Goal: Task Accomplishment & Management: Complete application form

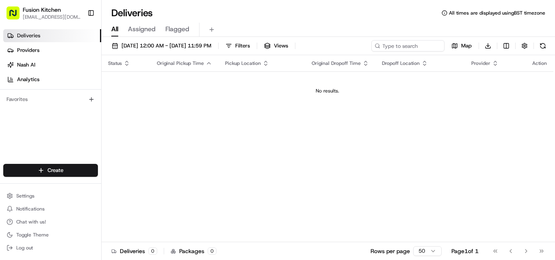
click at [88, 17] on button "Toggle Sidebar" at bounding box center [91, 13] width 14 height 14
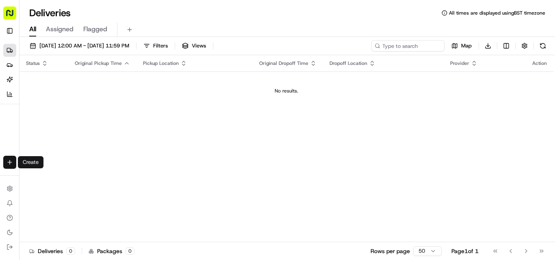
click at [9, 158] on html "Fusion Kitchen [EMAIL_ADDRESS][DOMAIN_NAME] Toggle Sidebar Deliveries Providers…" at bounding box center [277, 130] width 555 height 260
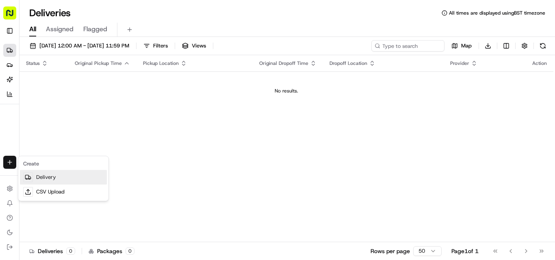
click at [43, 175] on link "Delivery" at bounding box center [63, 177] width 87 height 15
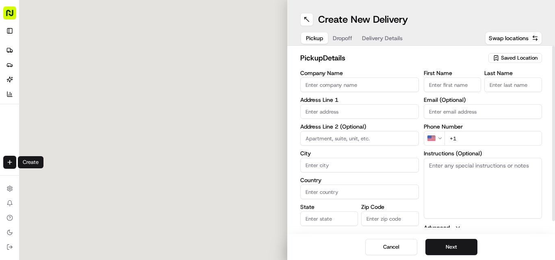
click at [277, 88] on input "Company Name" at bounding box center [359, 85] width 119 height 15
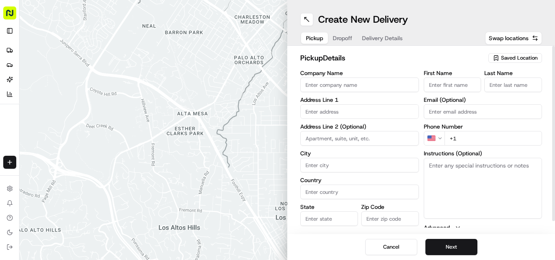
paste input "Chennai Dosa [GEOGRAPHIC_DATA]"
type input "Chennai Dosa [GEOGRAPHIC_DATA]"
click at [277, 142] on input "+1" at bounding box center [493, 138] width 98 height 15
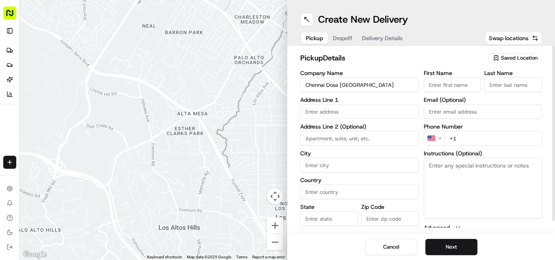
paste input "44 1902 423222"
type input "[PHONE_NUMBER]"
click at [277, 201] on textarea "Instructions (Optional)" at bounding box center [483, 188] width 119 height 61
paste textarea "[PERSON_NAME]. [STREET_ADDRESS]"
click at [277, 160] on textarea "[PERSON_NAME]. [STREET_ADDRESS]" at bounding box center [483, 188] width 119 height 61
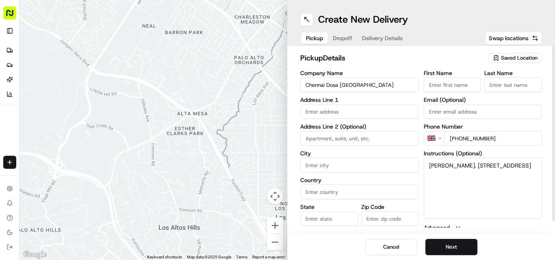
drag, startPoint x: 439, startPoint y: 160, endPoint x: 469, endPoint y: 162, distance: 30.9
click at [277, 162] on textarea "[PERSON_NAME]. [STREET_ADDRESS]" at bounding box center [483, 188] width 119 height 61
type textarea ". [STREET_ADDRESS]"
click at [277, 84] on input "First Name" at bounding box center [453, 85] width 58 height 15
paste input "[PERSON_NAME]"
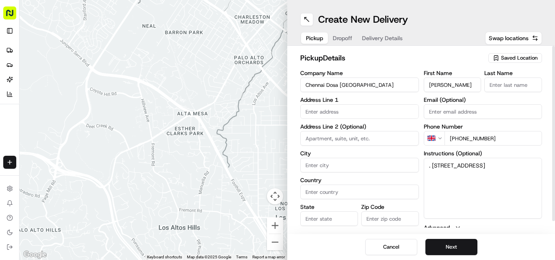
type input "[PERSON_NAME]"
paste input "[PERSON_NAME]"
click at [277, 84] on input "Last Name" at bounding box center [513, 85] width 58 height 15
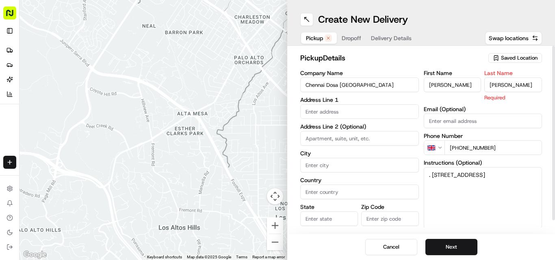
click at [277, 87] on input "[PERSON_NAME]" at bounding box center [513, 85] width 58 height 15
type input "Sadiq"
click at [277, 83] on input "[PERSON_NAME]" at bounding box center [453, 85] width 58 height 15
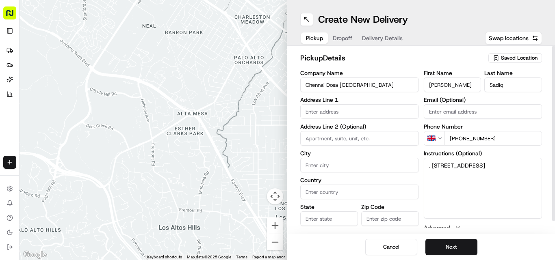
click at [277, 83] on input "[PERSON_NAME]" at bounding box center [453, 85] width 58 height 15
type input "[PERSON_NAME]"
click at [277, 164] on textarea ". [STREET_ADDRESS]" at bounding box center [483, 188] width 119 height 61
drag, startPoint x: 435, startPoint y: 164, endPoint x: 496, endPoint y: 189, distance: 66.0
click at [277, 189] on textarea ". [STREET_ADDRESS]" at bounding box center [483, 188] width 119 height 61
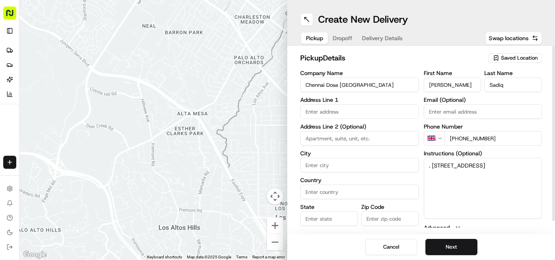
click at [277, 97] on label "Address Line 1" at bounding box center [359, 100] width 119 height 6
click at [277, 119] on div "Company Name [GEOGRAPHIC_DATA] Dosa [GEOGRAPHIC_DATA] Address Line 1 Address Li…" at bounding box center [359, 155] width 119 height 171
click at [277, 114] on input "text" at bounding box center [359, 111] width 119 height 15
paste input "[STREET_ADDRESS]"
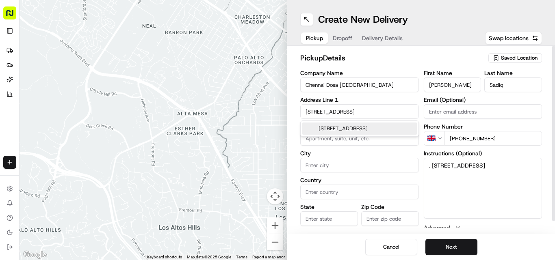
click at [277, 132] on div "[STREET_ADDRESS]" at bounding box center [359, 129] width 115 height 12
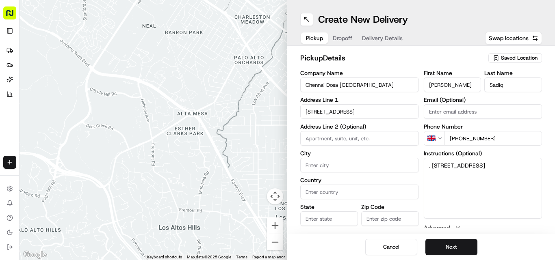
type input "[STREET_ADDRESS]"
type input "[GEOGRAPHIC_DATA]"
type input "WV1 4EP"
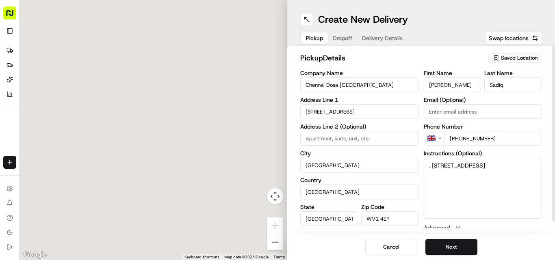
type input "[STREET_ADDRESS]"
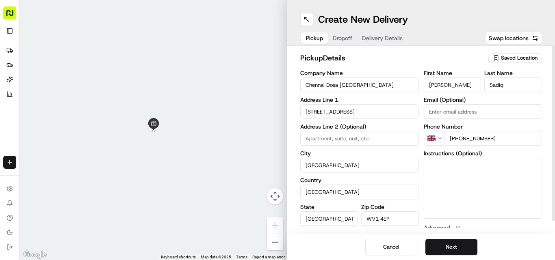
drag, startPoint x: 467, startPoint y: 175, endPoint x: 500, endPoint y: 185, distance: 34.4
click at [277, 251] on button "Next" at bounding box center [451, 247] width 52 height 16
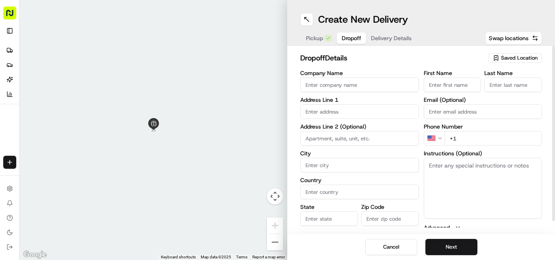
click at [277, 171] on textarea "Instructions (Optional)" at bounding box center [483, 188] width 119 height 61
paste textarea "[PERSON_NAME] | 07440508225 [STREET_ADDRESS]"
click at [277, 169] on textarea "[PERSON_NAME] | 07440508225 [STREET_ADDRESS]" at bounding box center [483, 188] width 119 height 61
drag, startPoint x: 441, startPoint y: 169, endPoint x: 452, endPoint y: 169, distance: 11.8
click at [277, 169] on textarea "[PERSON_NAME] | 07440508225 [STREET_ADDRESS]" at bounding box center [483, 188] width 119 height 61
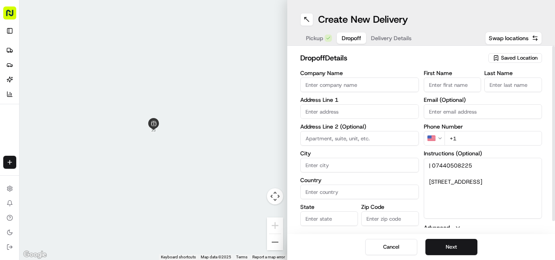
type textarea "| 07440508225 [STREET_ADDRESS]"
click at [277, 97] on div "First Name Last Name Email (Optional) Phone Number US +1 Instructions (Optional…" at bounding box center [483, 155] width 119 height 171
click at [277, 89] on input "First Name" at bounding box center [453, 85] width 58 height 15
paste input "[PERSON_NAME]"
type input "[PERSON_NAME]"
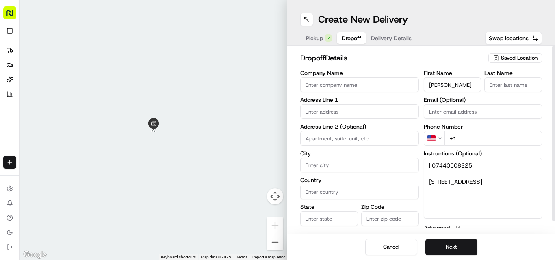
click at [277, 89] on input "Last Name" at bounding box center [513, 85] width 58 height 15
paste input "[PERSON_NAME]"
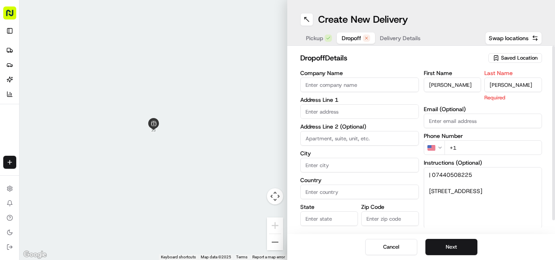
click at [277, 86] on input "[PERSON_NAME]" at bounding box center [513, 85] width 58 height 15
type input "[PERSON_NAME]"
click at [277, 86] on input "[PERSON_NAME]" at bounding box center [453, 85] width 58 height 15
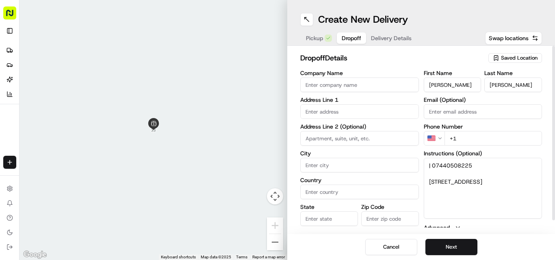
click at [277, 86] on input "[PERSON_NAME]" at bounding box center [453, 85] width 58 height 15
type input "[PERSON_NAME]"
click at [277, 159] on textarea "| 07440508225 [STREET_ADDRESS]" at bounding box center [483, 188] width 119 height 61
click at [277, 139] on html "Fusion Kitchen [EMAIL_ADDRESS][DOMAIN_NAME] Toggle Sidebar Deliveries Providers…" at bounding box center [277, 130] width 555 height 260
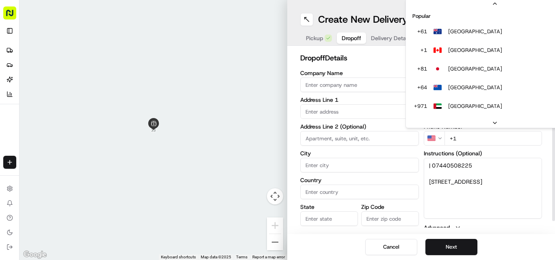
scroll to position [35, 0]
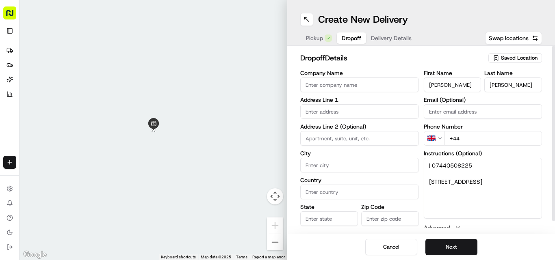
click at [277, 137] on input "+44" at bounding box center [493, 138] width 98 height 15
paste input "07440 508225"
type input "[PHONE_NUMBER]"
click at [277, 180] on div "Company Name Address Line 1 Address Line 2 (Optional) City Country State Zip Co…" at bounding box center [421, 155] width 242 height 171
drag, startPoint x: 427, startPoint y: 182, endPoint x: 515, endPoint y: 194, distance: 89.0
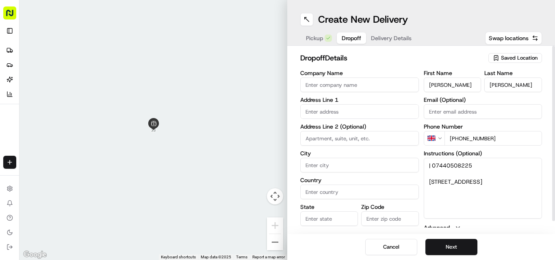
click at [277, 194] on textarea "| 07440508225 [STREET_ADDRESS]" at bounding box center [483, 188] width 119 height 61
click at [277, 113] on input "text" at bounding box center [359, 111] width 119 height 15
paste input "[STREET_ADDRESS]"
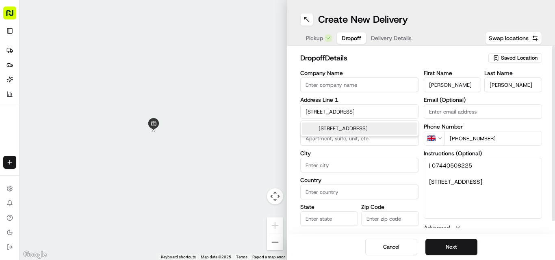
click at [277, 129] on div "[STREET_ADDRESS]" at bounding box center [359, 129] width 115 height 12
type input "[STREET_ADDRESS]"
type input "[GEOGRAPHIC_DATA]"
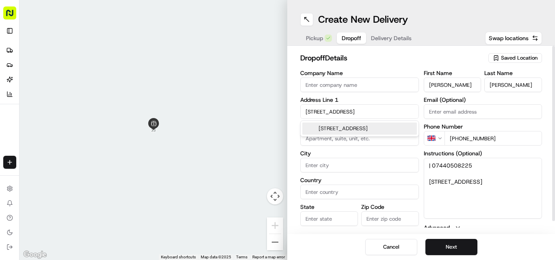
type input "WV6 0PD"
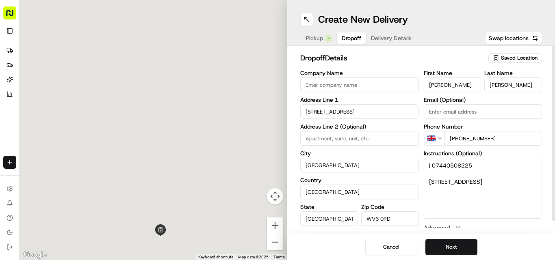
type input "[STREET_ADDRESS]"
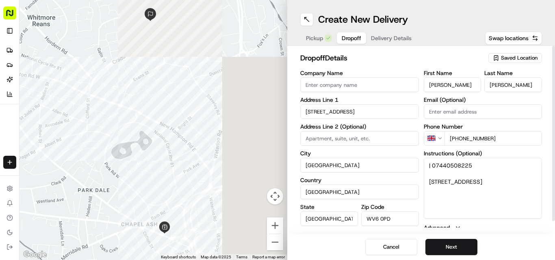
drag, startPoint x: 433, startPoint y: 161, endPoint x: 397, endPoint y: 165, distance: 36.4
click at [277, 165] on div "Company Name Address Line [GEOGRAPHIC_DATA] Address Line 2 (Optional) [GEOGRAPH…" at bounding box center [421, 155] width 242 height 171
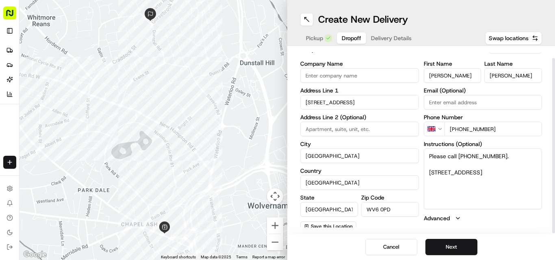
scroll to position [13, 0]
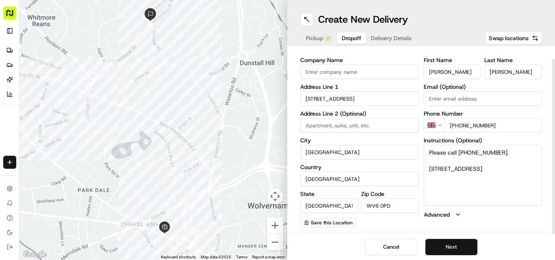
type textarea "Please call [PHONE_NUMBER]. [STREET_ADDRESS]"
click at [277, 251] on button "Next" at bounding box center [451, 247] width 52 height 16
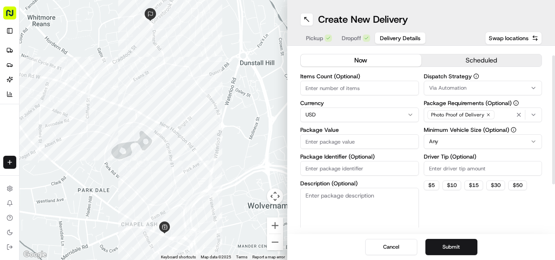
click at [277, 109] on html "Fusion Kitchen [EMAIL_ADDRESS][DOMAIN_NAME] Toggle Sidebar Deliveries Providers…" at bounding box center [277, 130] width 555 height 260
click at [277, 141] on input "Package Value" at bounding box center [359, 141] width 119 height 15
paste input "16.23"
type input "16.23"
click at [277, 250] on button "Submit" at bounding box center [451, 247] width 52 height 16
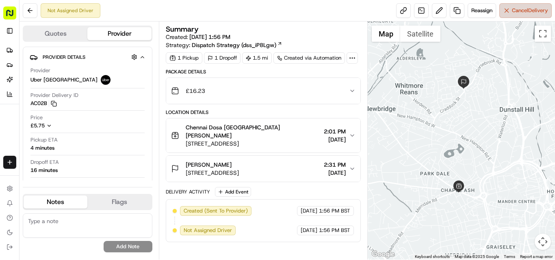
click at [277, 13] on span "Cancel Delivery" at bounding box center [530, 10] width 36 height 7
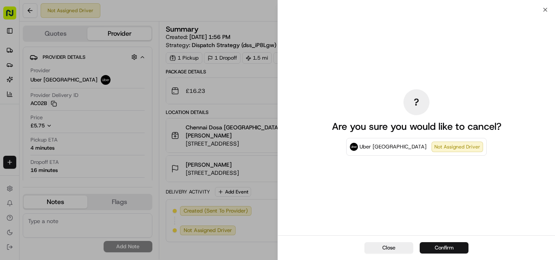
click at [277, 249] on button "Confirm" at bounding box center [444, 247] width 49 height 11
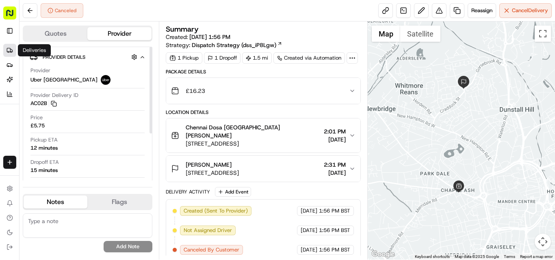
click at [4, 52] on link "Deliveries" at bounding box center [9, 50] width 13 height 13
